Goal: Find specific page/section: Find specific page/section

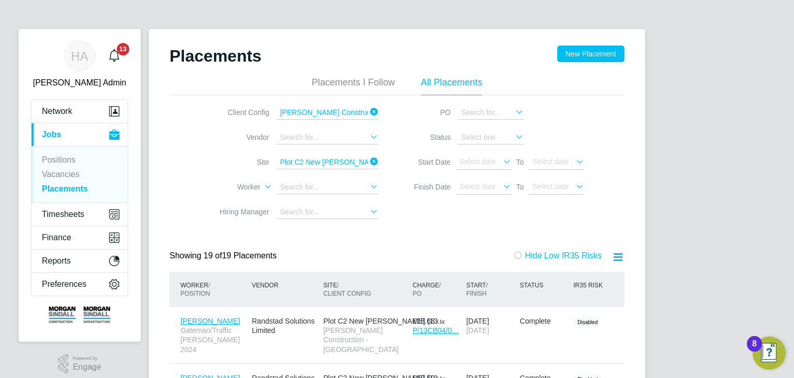
click at [368, 112] on icon at bounding box center [368, 111] width 0 height 14
click at [368, 159] on icon at bounding box center [368, 161] width 0 height 14
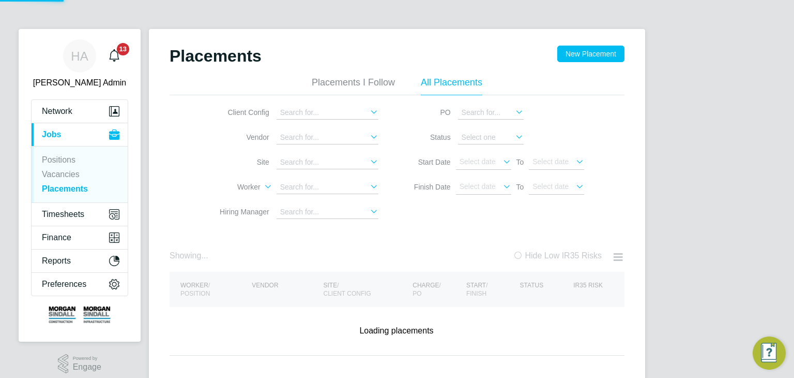
click at [368, 111] on icon at bounding box center [368, 111] width 0 height 14
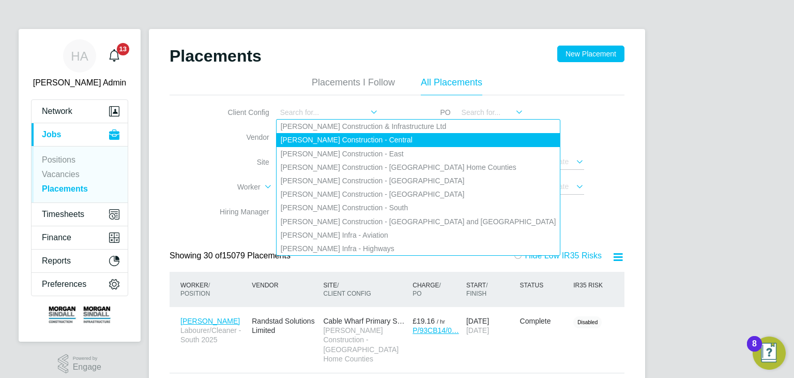
click at [374, 137] on li "Morgan Sindall Construction - Central" at bounding box center [419, 139] width 284 height 13
type input "Morgan Sindall Construction - Central"
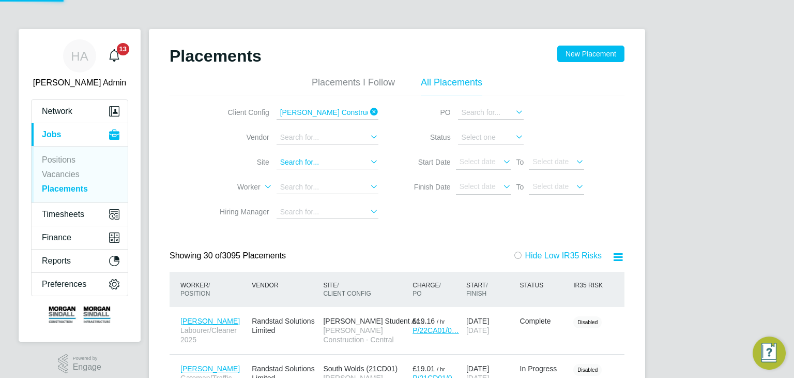
click at [329, 168] on input at bounding box center [328, 162] width 102 height 13
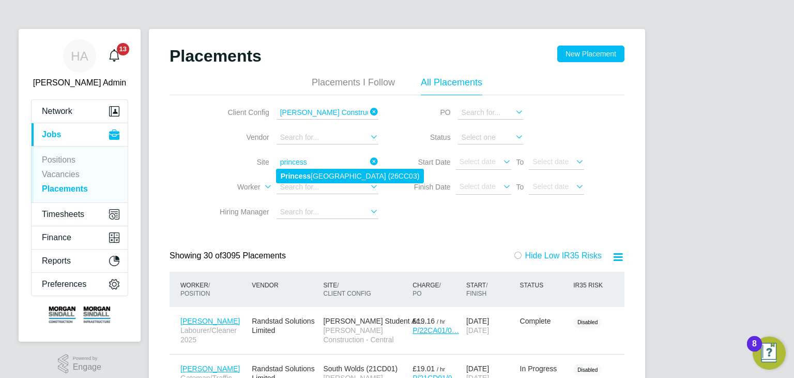
click at [311, 172] on li "Princess Royal Theatre (26CC03)" at bounding box center [350, 175] width 147 height 13
type input "Princess Royal Theatre (26CC03)"
